Goal: Task Accomplishment & Management: Use online tool/utility

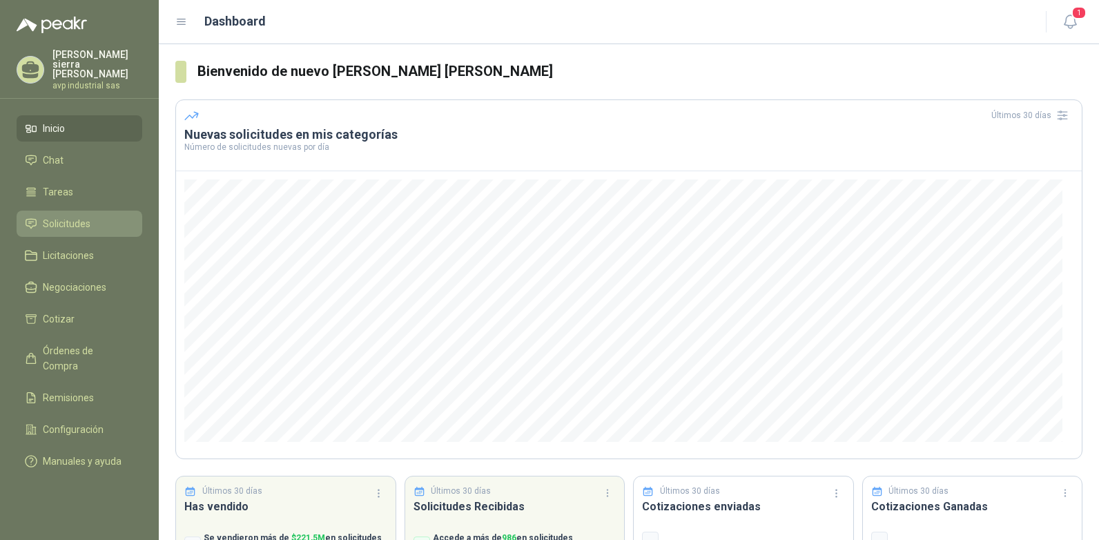
click at [82, 216] on span "Solicitudes" at bounding box center [67, 223] width 48 height 15
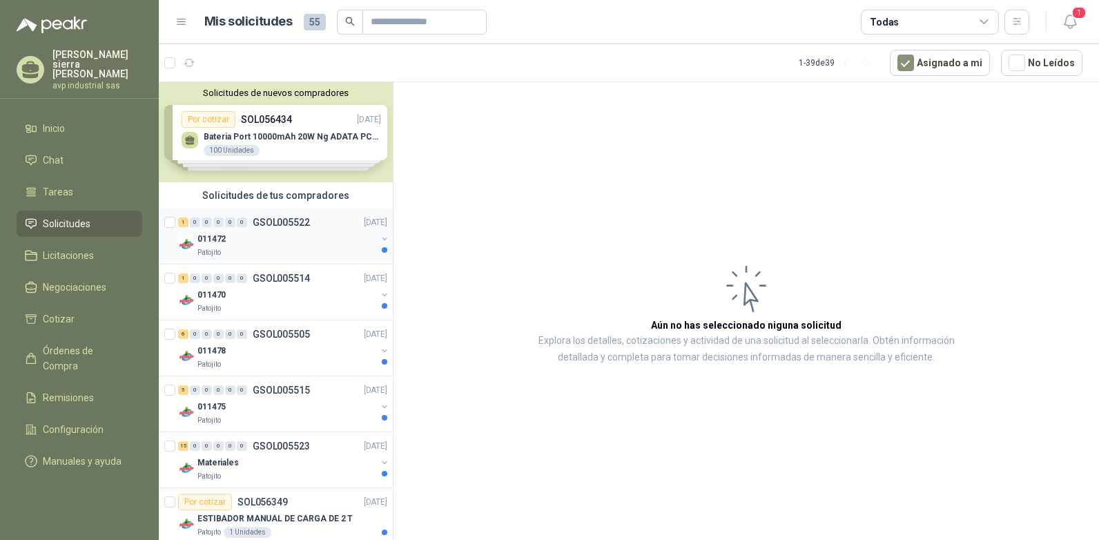
click at [281, 223] on p "GSOL005522" at bounding box center [281, 222] width 57 height 10
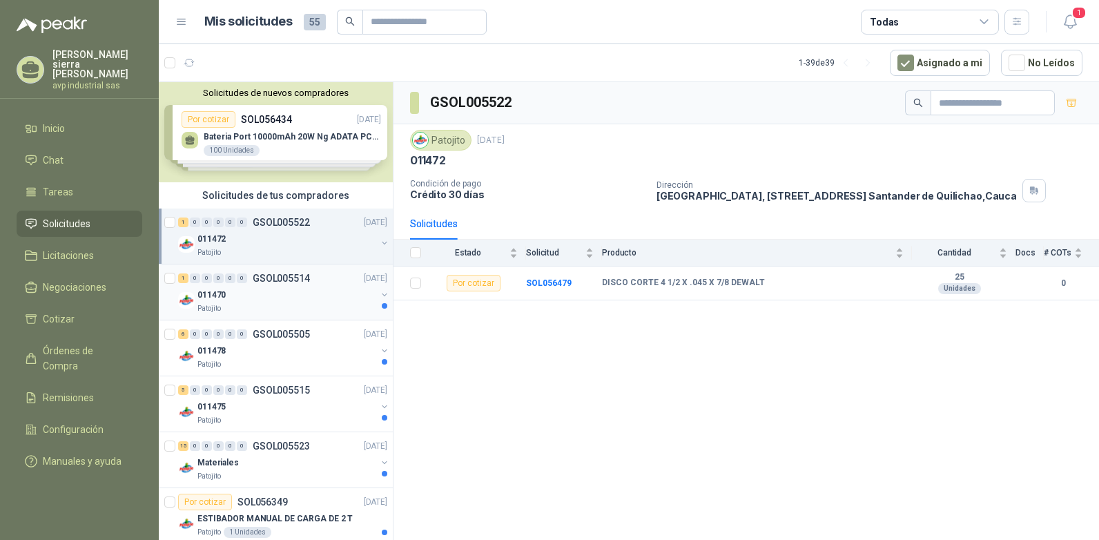
click at [277, 275] on p "GSOL005514" at bounding box center [281, 278] width 57 height 10
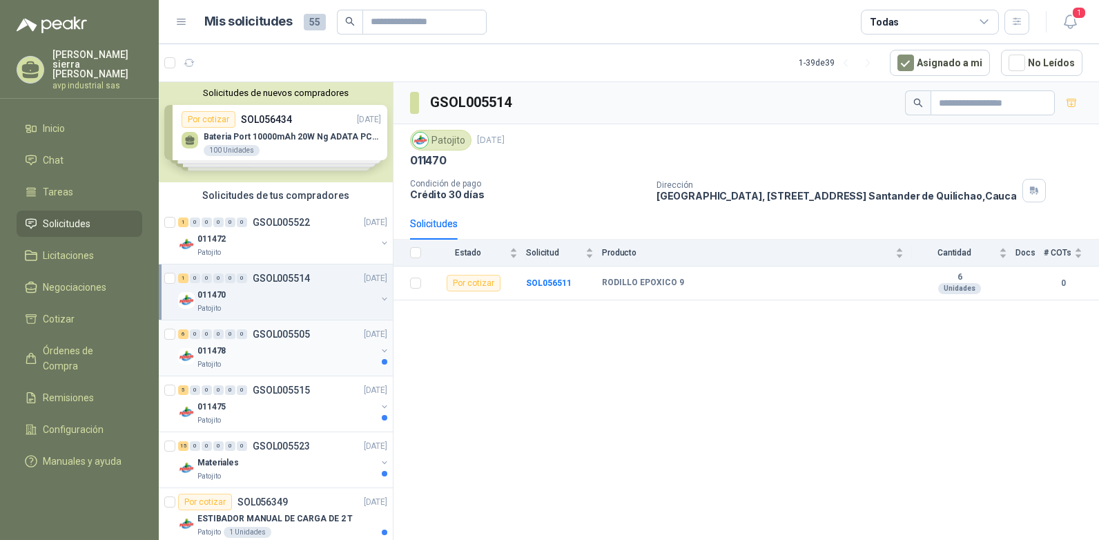
click at [275, 331] on p "GSOL005505" at bounding box center [281, 334] width 57 height 10
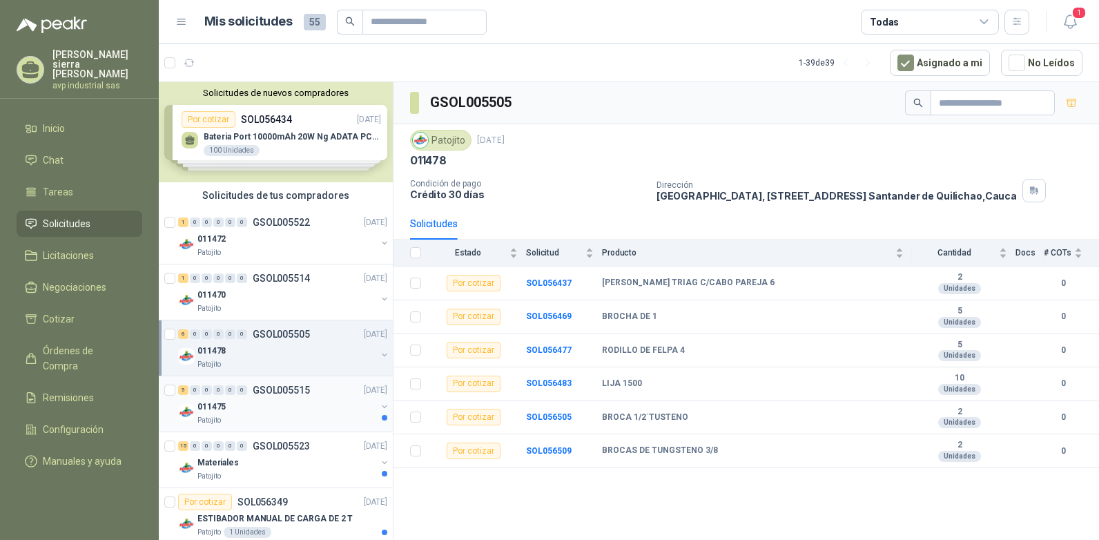
click at [276, 389] on p "GSOL005515" at bounding box center [281, 390] width 57 height 10
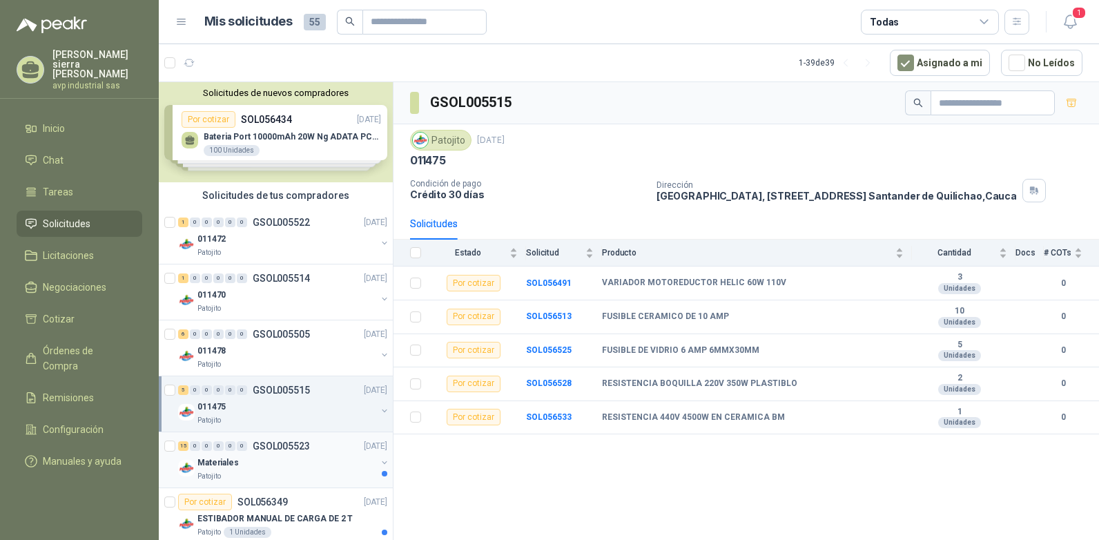
click at [279, 444] on p "GSOL005523" at bounding box center [281, 446] width 57 height 10
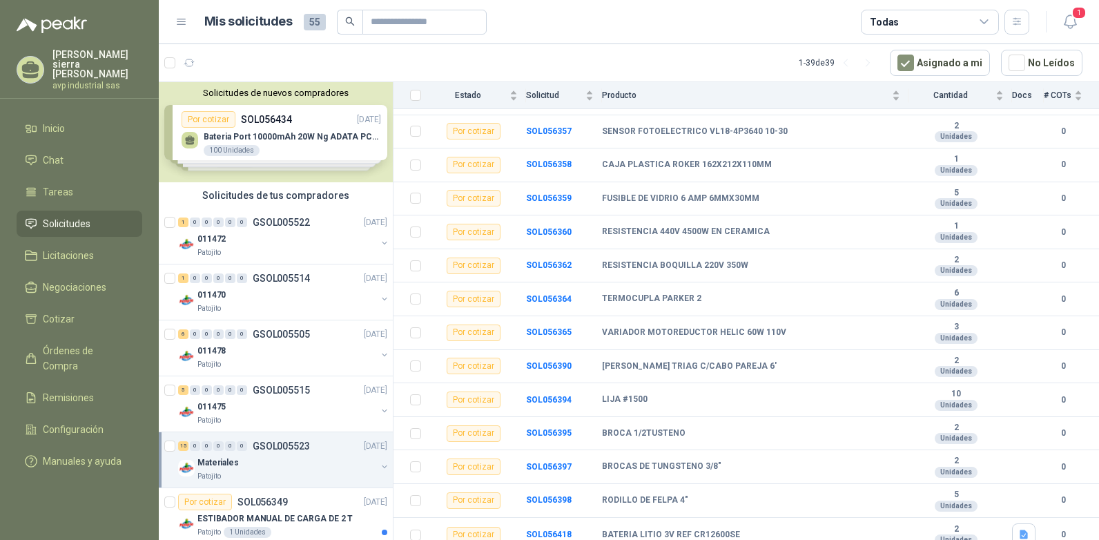
scroll to position [227, 0]
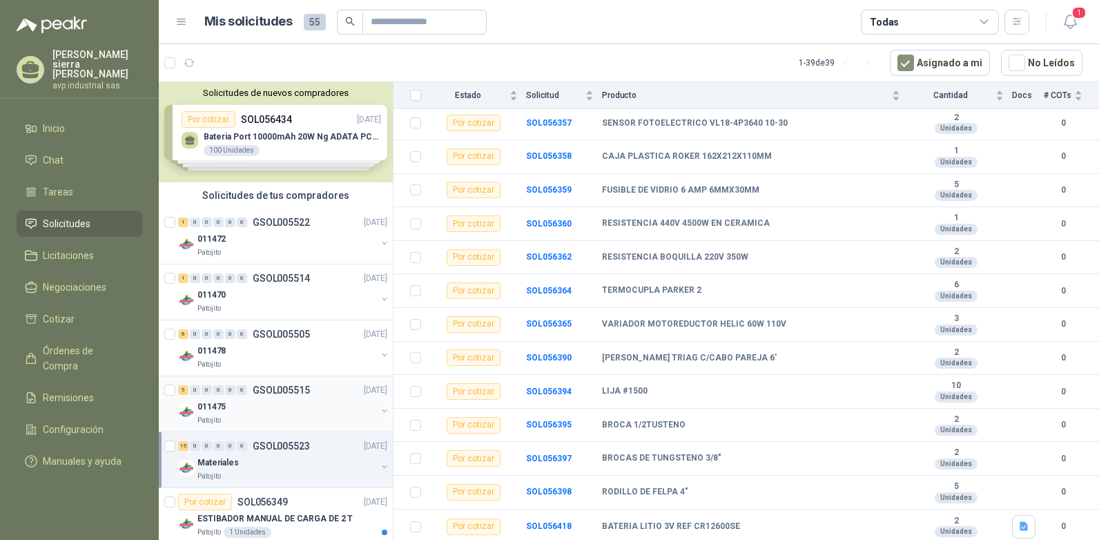
click at [291, 385] on p "GSOL005515" at bounding box center [281, 390] width 57 height 10
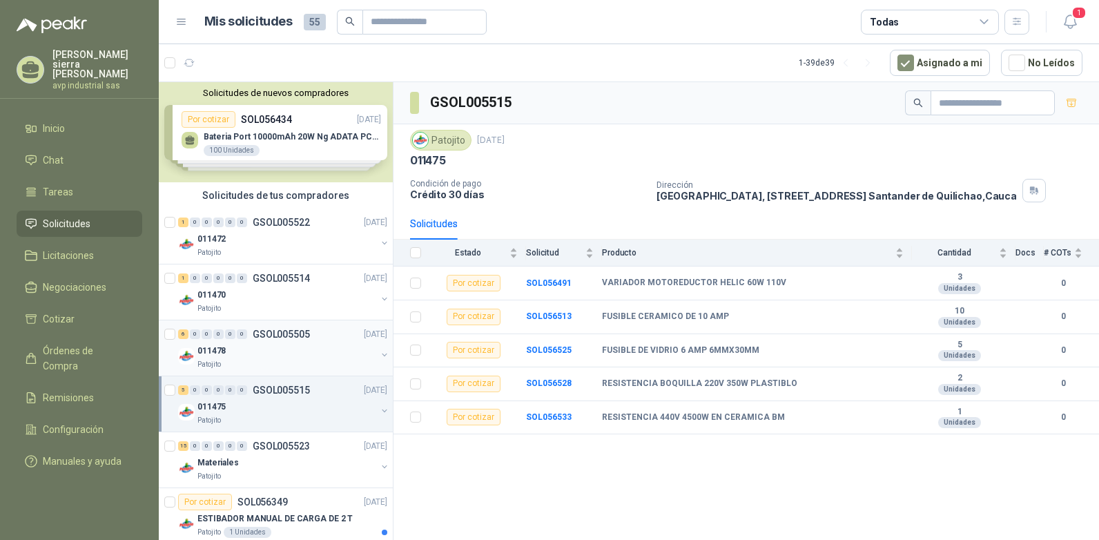
click at [285, 329] on p "GSOL005505" at bounding box center [281, 334] width 57 height 10
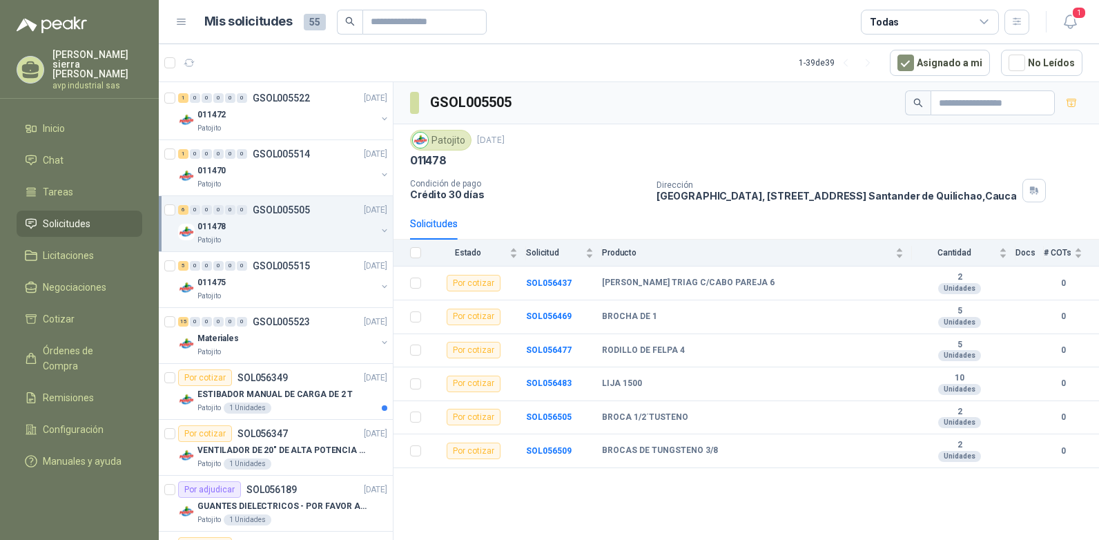
scroll to position [138, 0]
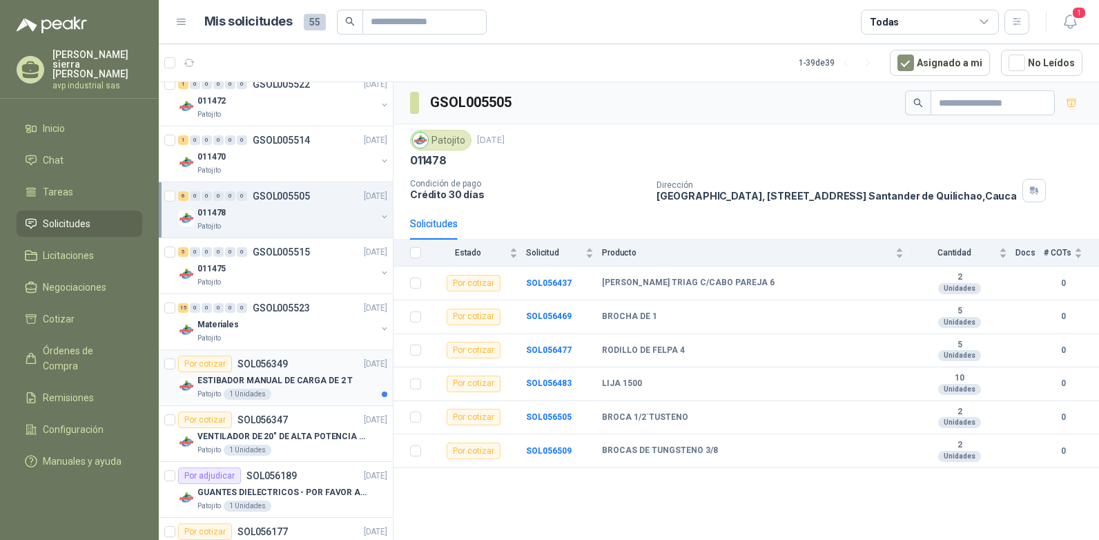
click at [289, 382] on p "ESTIBADOR MANUAL DE CARGA DE 2 T" at bounding box center [274, 380] width 155 height 13
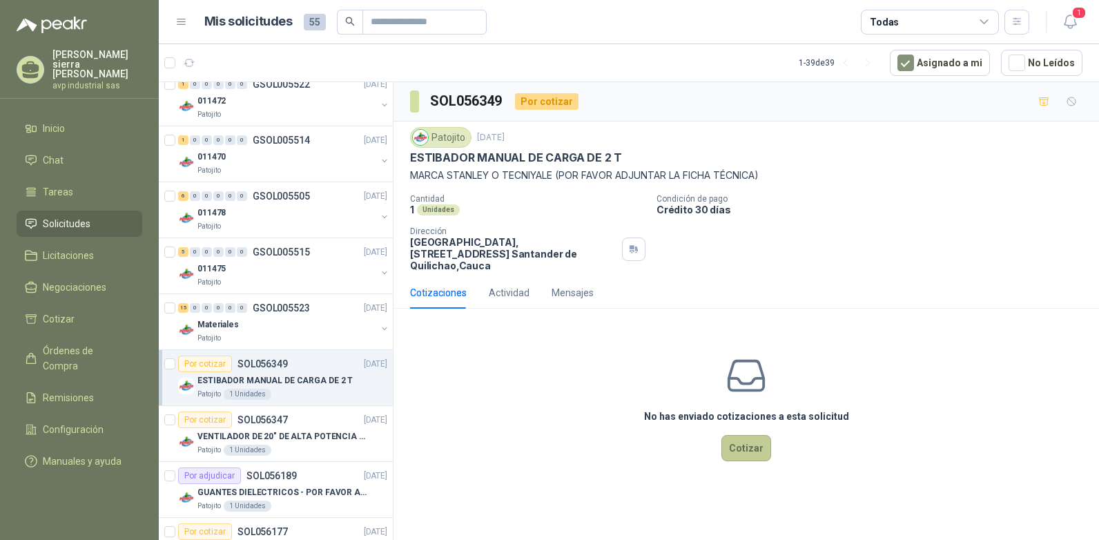
click at [750, 438] on button "Cotizar" at bounding box center [746, 448] width 50 height 26
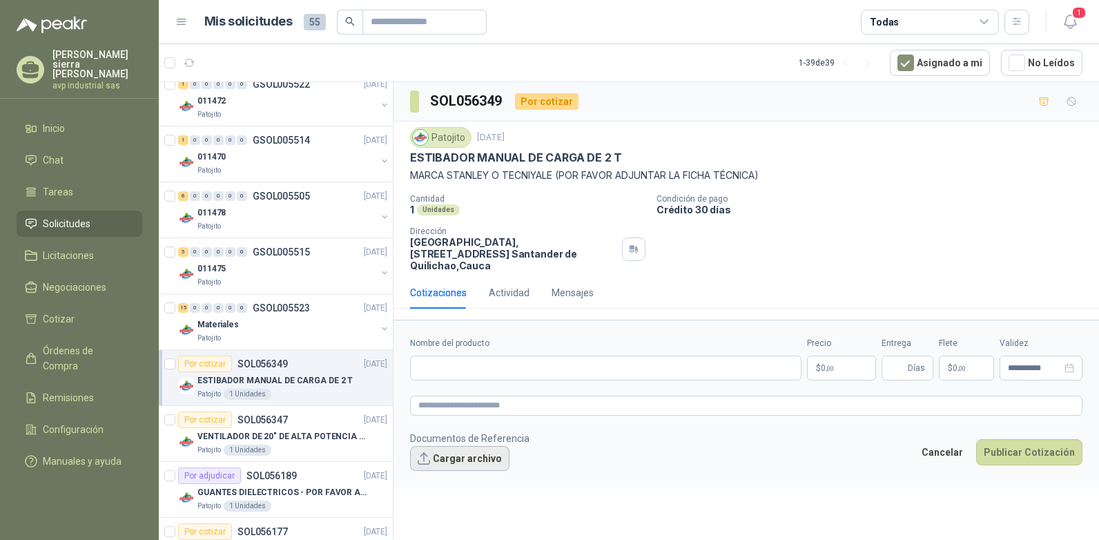
click at [465, 448] on button "Cargar archivo" at bounding box center [459, 458] width 99 height 25
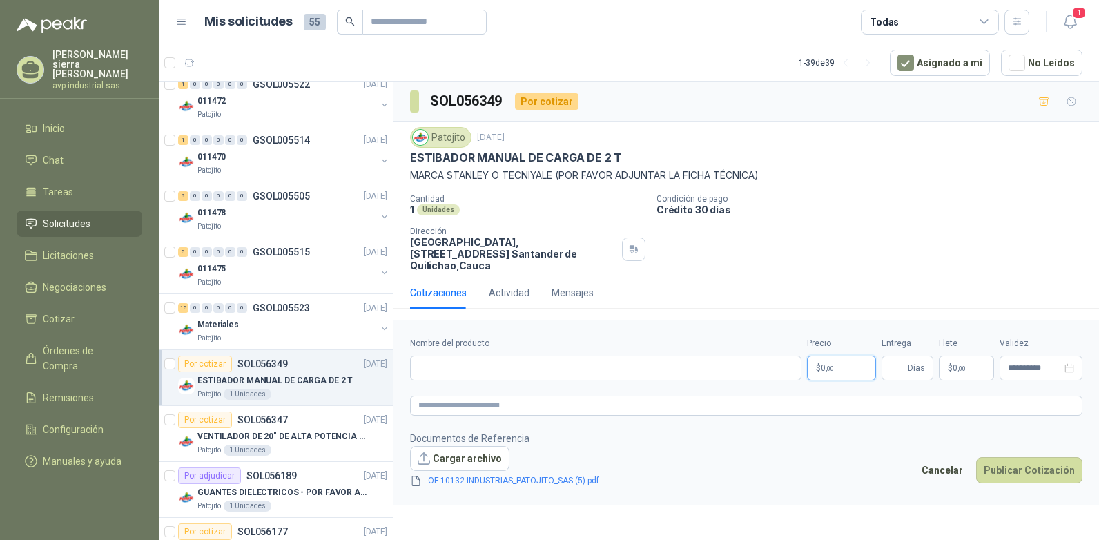
click at [839, 357] on p "$ 0 ,00" at bounding box center [841, 367] width 69 height 25
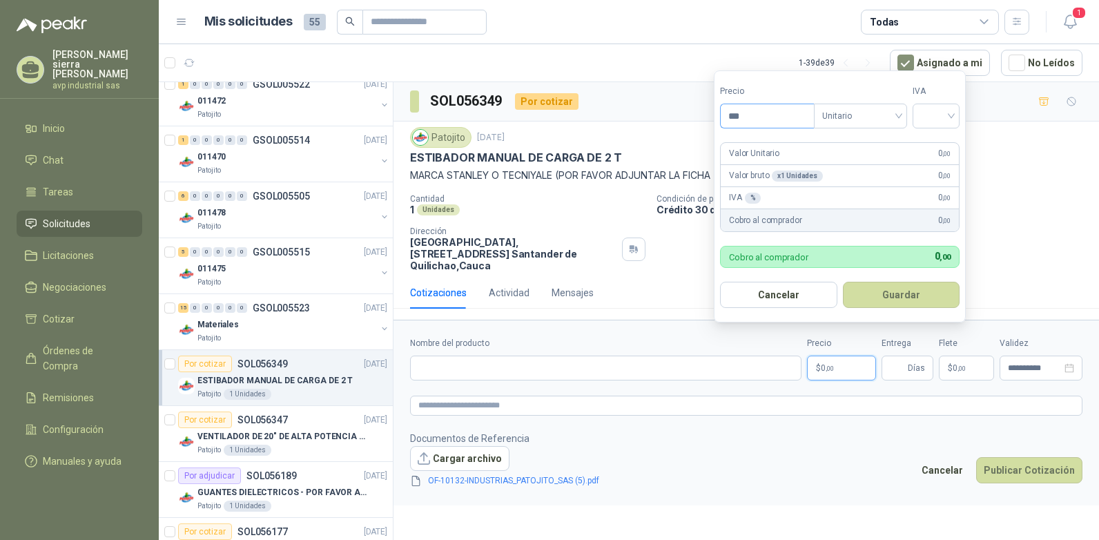
click at [762, 121] on input "***" at bounding box center [767, 115] width 93 height 23
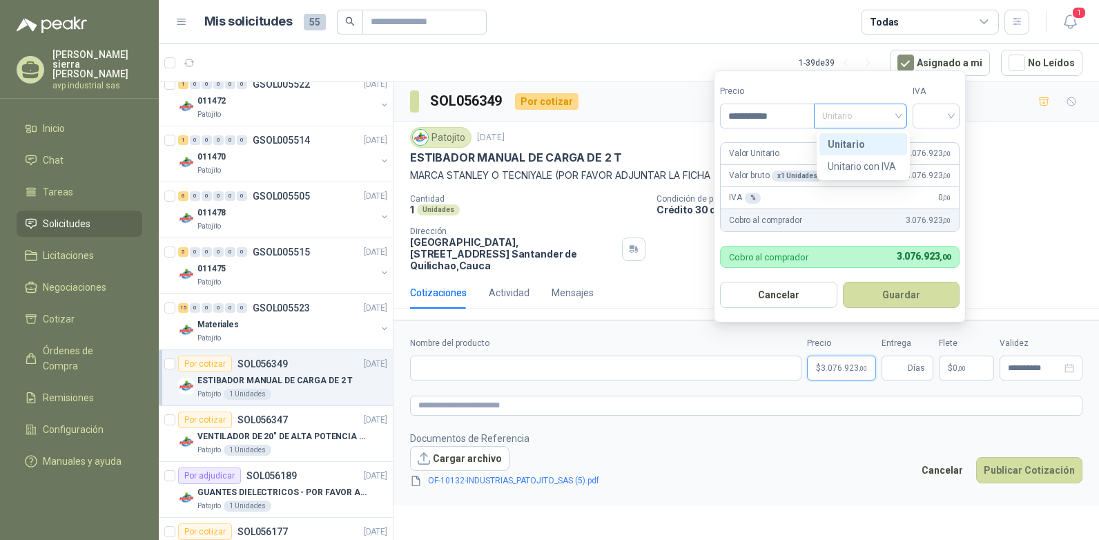
click at [903, 116] on div "Unitario" at bounding box center [860, 116] width 93 height 25
type input "**********"
click at [887, 145] on div "Unitario" at bounding box center [863, 144] width 71 height 15
click at [956, 119] on div at bounding box center [935, 116] width 47 height 25
click at [946, 144] on div "19%" at bounding box center [939, 144] width 26 height 15
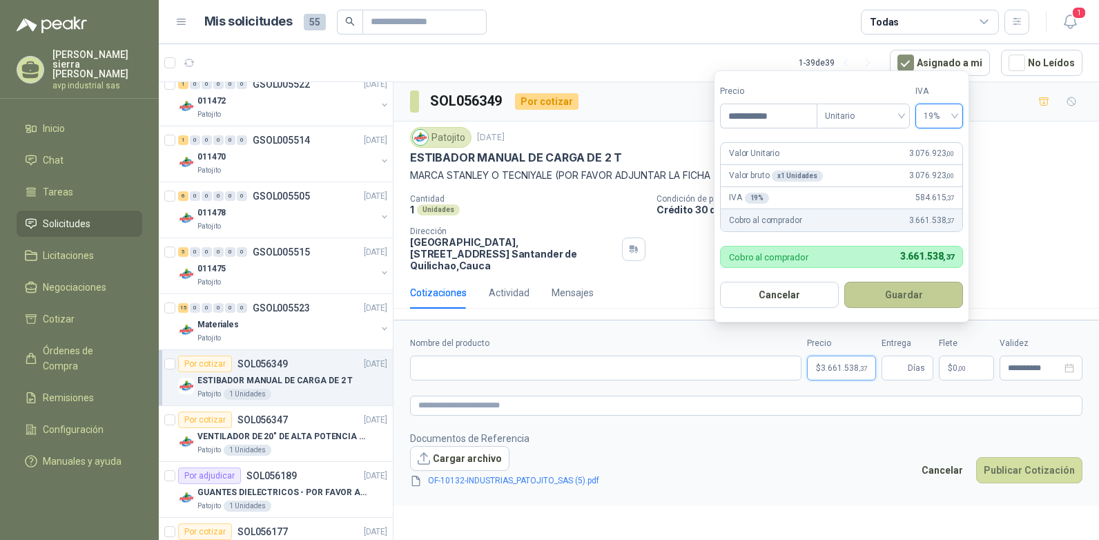
click at [912, 293] on button "Guardar" at bounding box center [903, 295] width 119 height 26
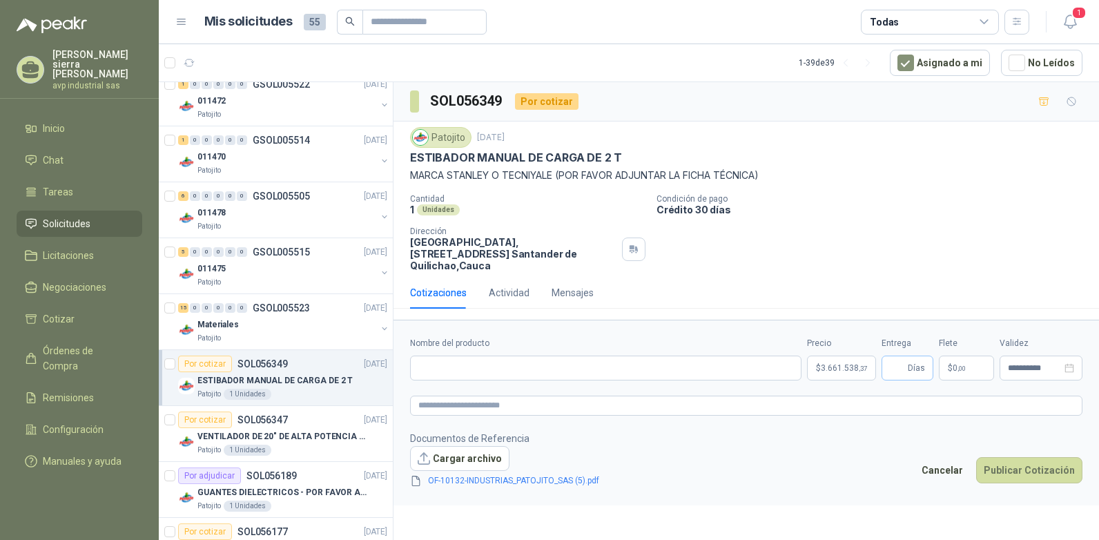
click at [907, 355] on span "Días" at bounding box center [907, 367] width 52 height 25
type input "*"
click at [1020, 457] on button "Publicar Cotización" at bounding box center [1029, 470] width 106 height 26
click at [610, 361] on input "Nombre del producto" at bounding box center [605, 367] width 391 height 25
type input "**********"
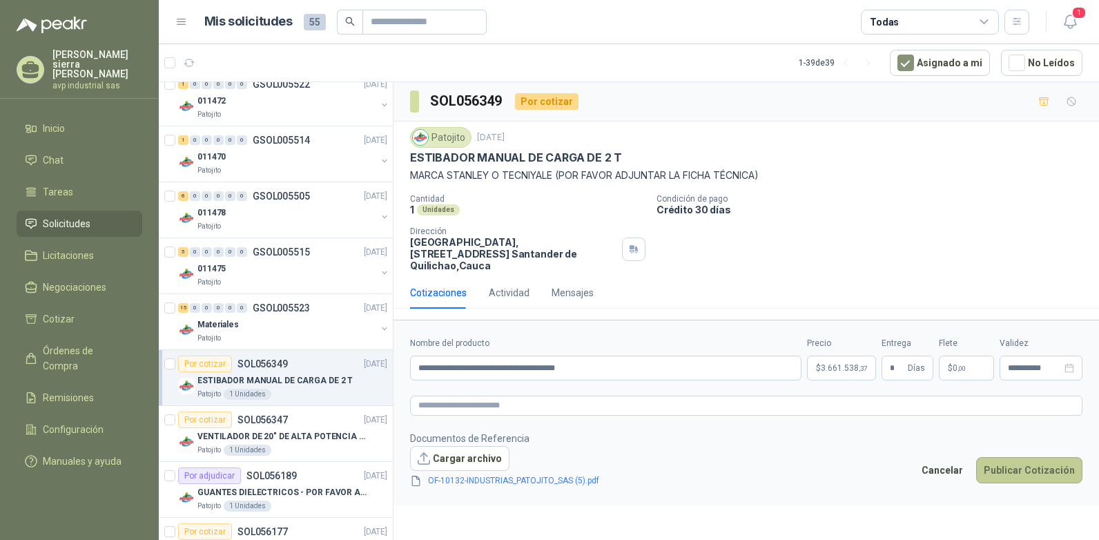
click at [1023, 462] on button "Publicar Cotización" at bounding box center [1029, 470] width 106 height 26
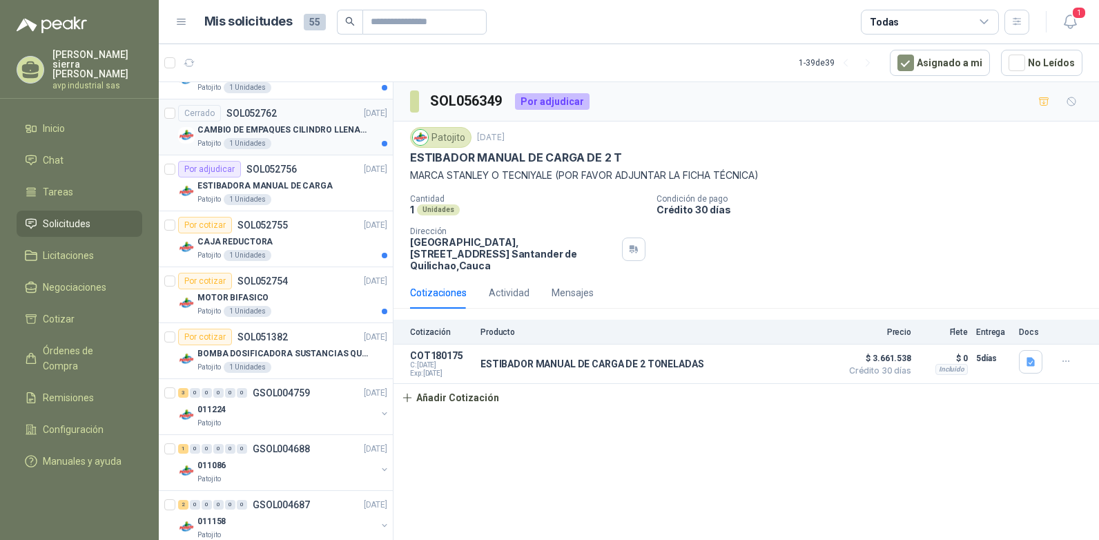
scroll to position [1864, 0]
